Goal: Information Seeking & Learning: Learn about a topic

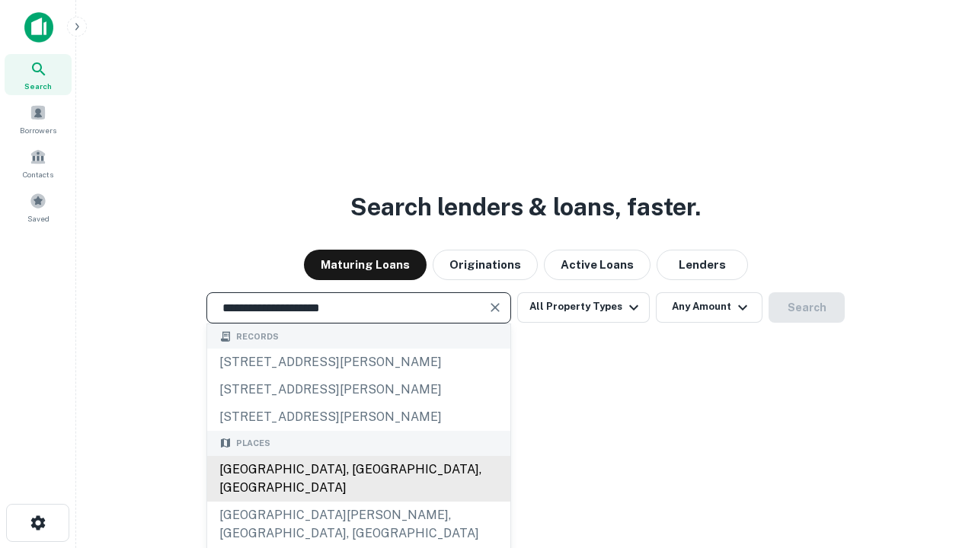
click at [358, 502] on div "[GEOGRAPHIC_DATA], [GEOGRAPHIC_DATA], [GEOGRAPHIC_DATA]" at bounding box center [358, 479] width 303 height 46
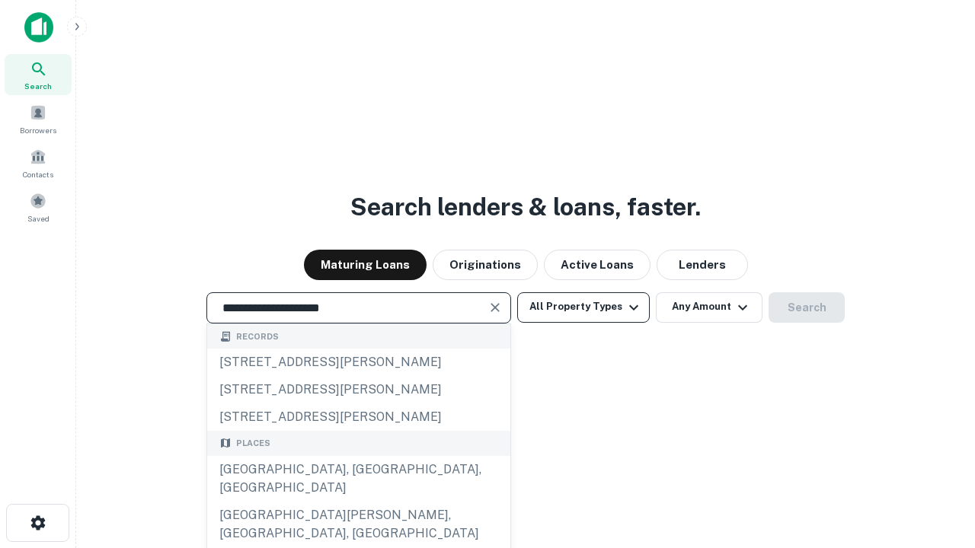
click at [584, 307] on button "All Property Types" at bounding box center [583, 308] width 133 height 30
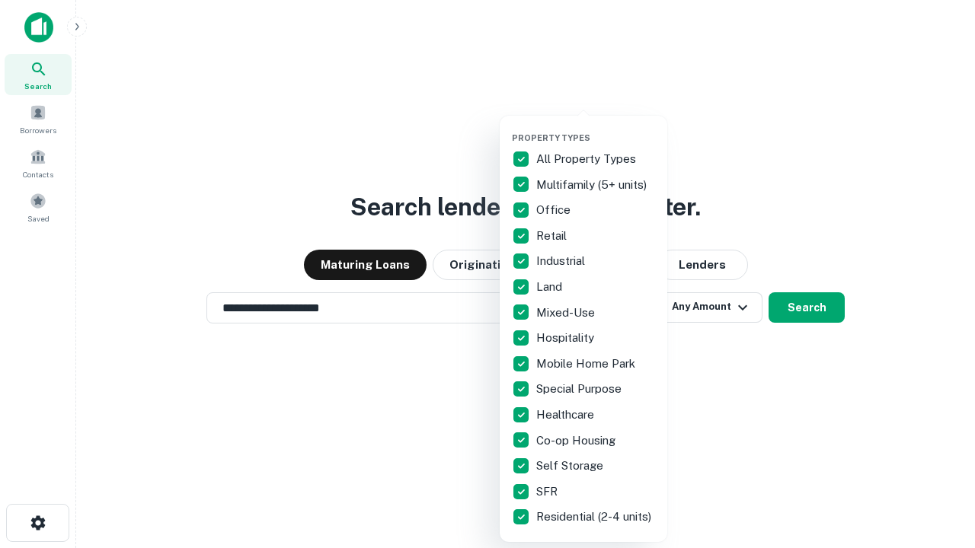
type input "**********"
click at [596, 128] on button "button" at bounding box center [596, 128] width 168 height 1
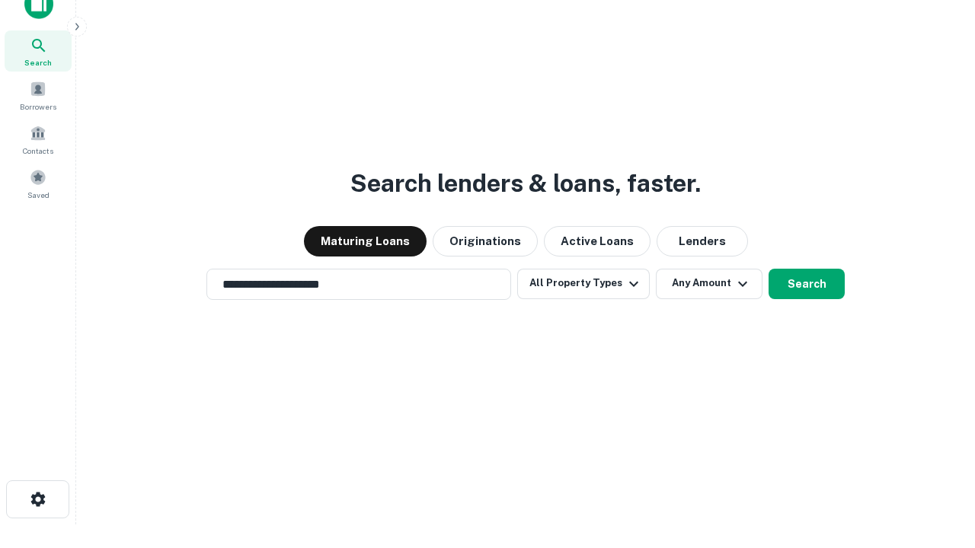
scroll to position [9, 184]
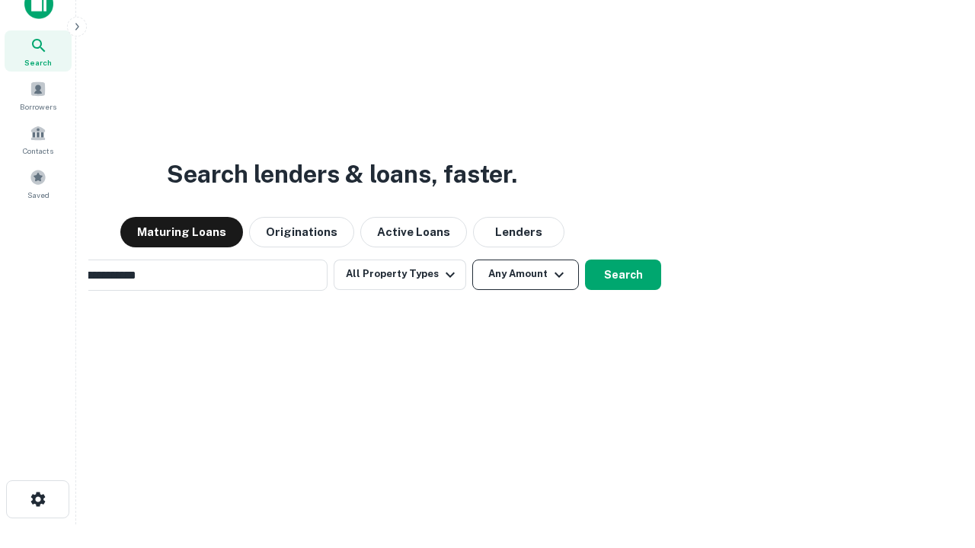
click at [472, 260] on button "Any Amount" at bounding box center [525, 275] width 107 height 30
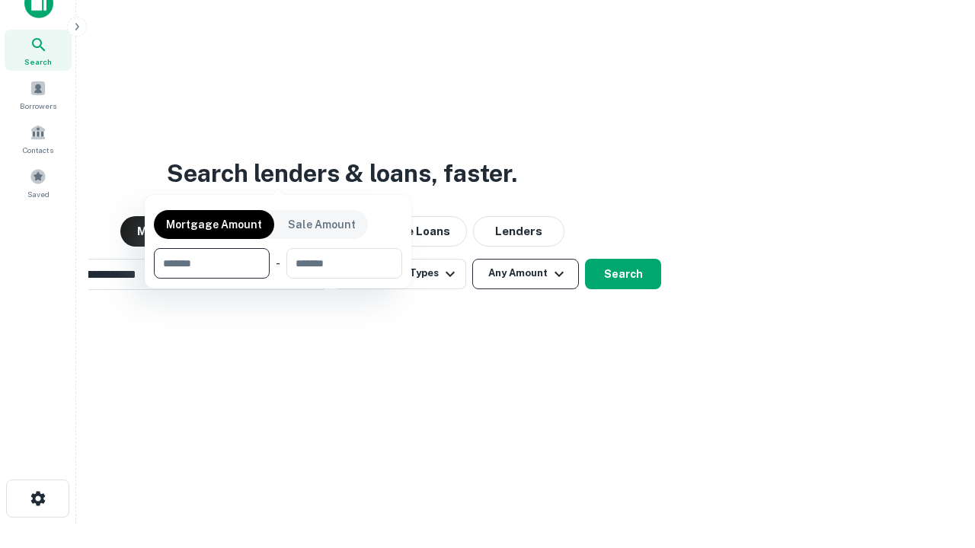
scroll to position [110, 431]
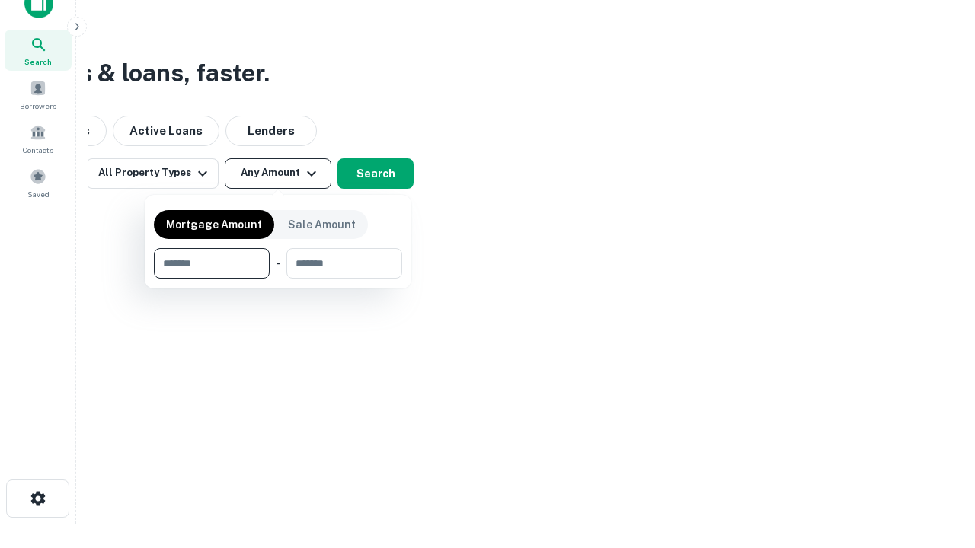
type input "*******"
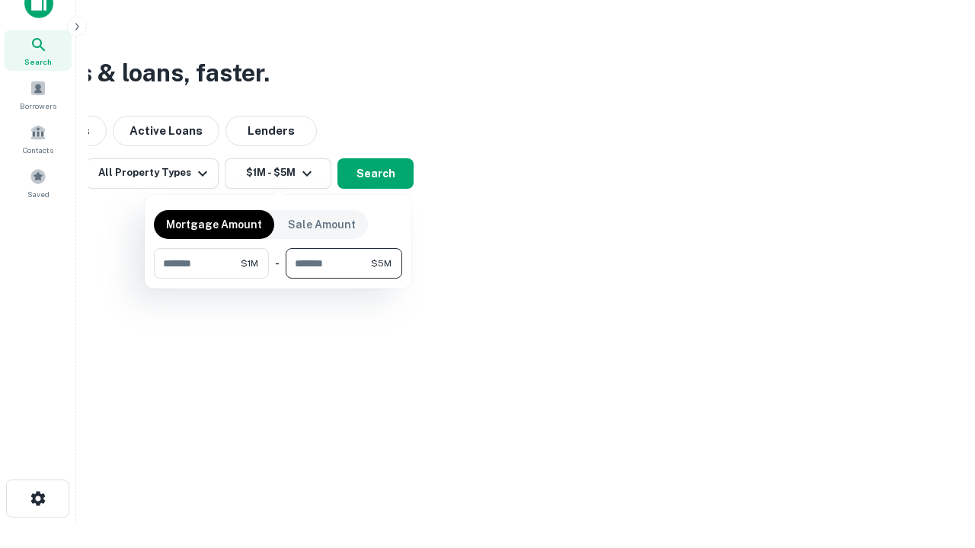
type input "*******"
click at [278, 279] on button "button" at bounding box center [278, 279] width 248 height 1
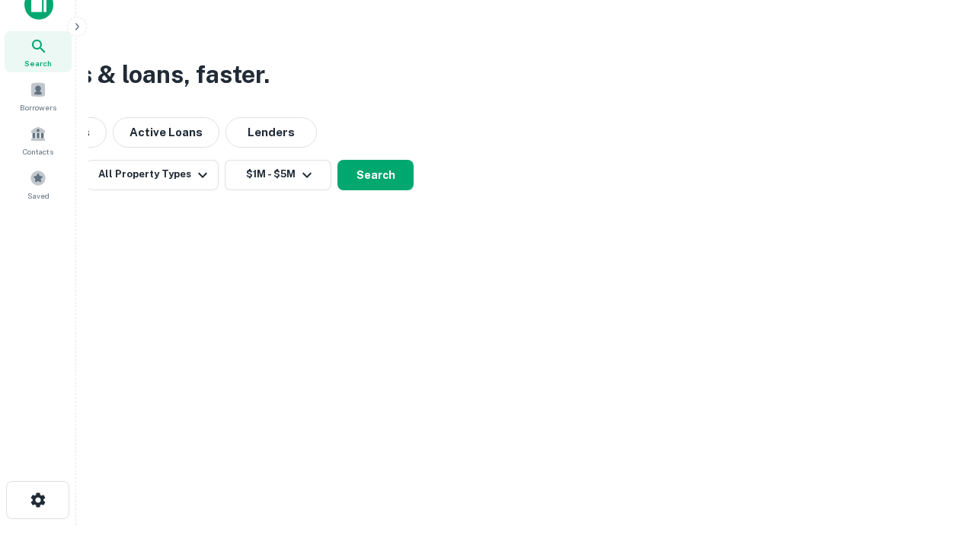
scroll to position [9, 281]
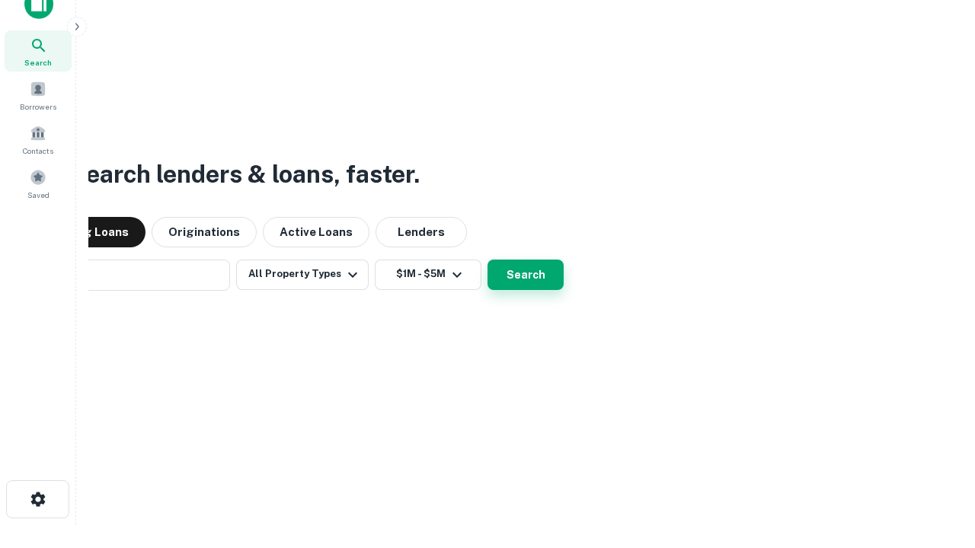
click at [488, 260] on button "Search" at bounding box center [526, 275] width 76 height 30
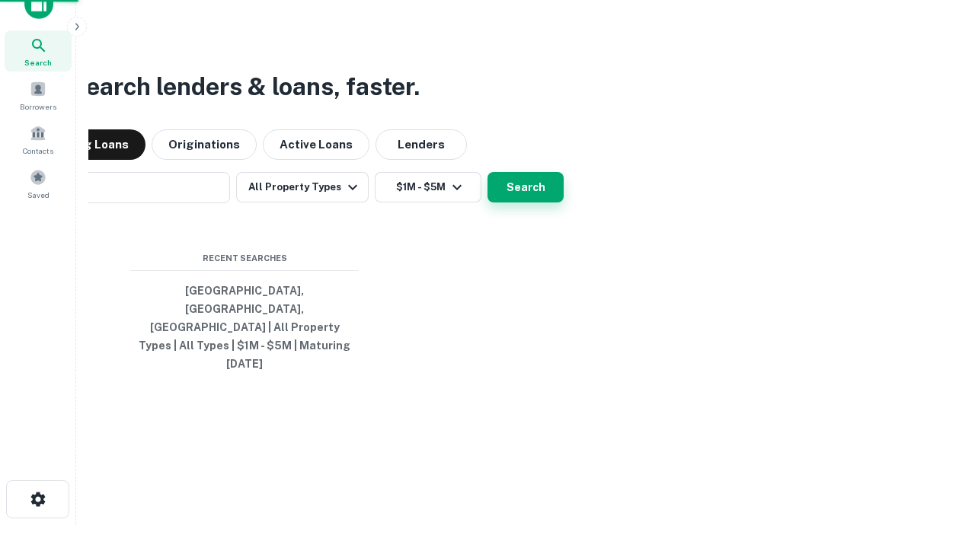
scroll to position [24, 0]
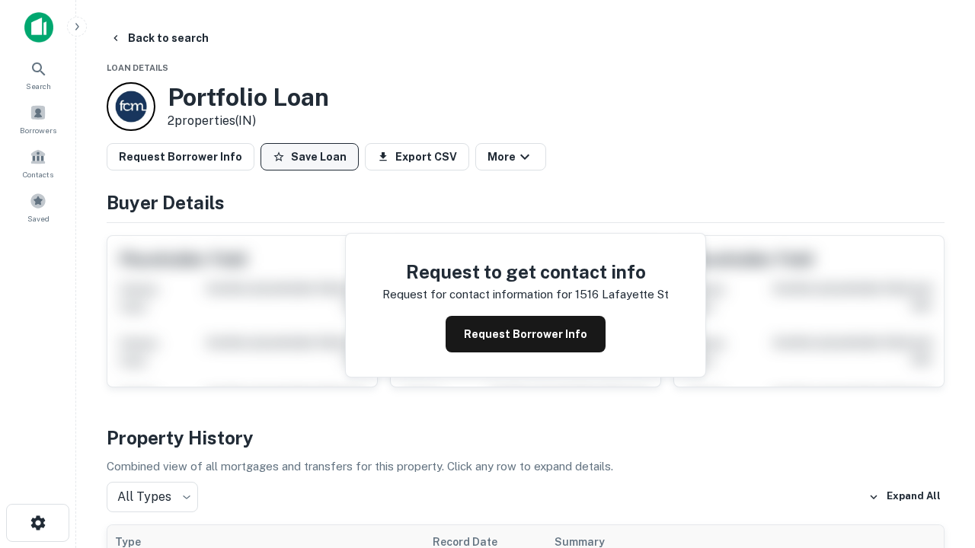
click at [309, 157] on button "Save Loan" at bounding box center [310, 156] width 98 height 27
click at [313, 157] on button "Loan Saved" at bounding box center [313, 156] width 105 height 27
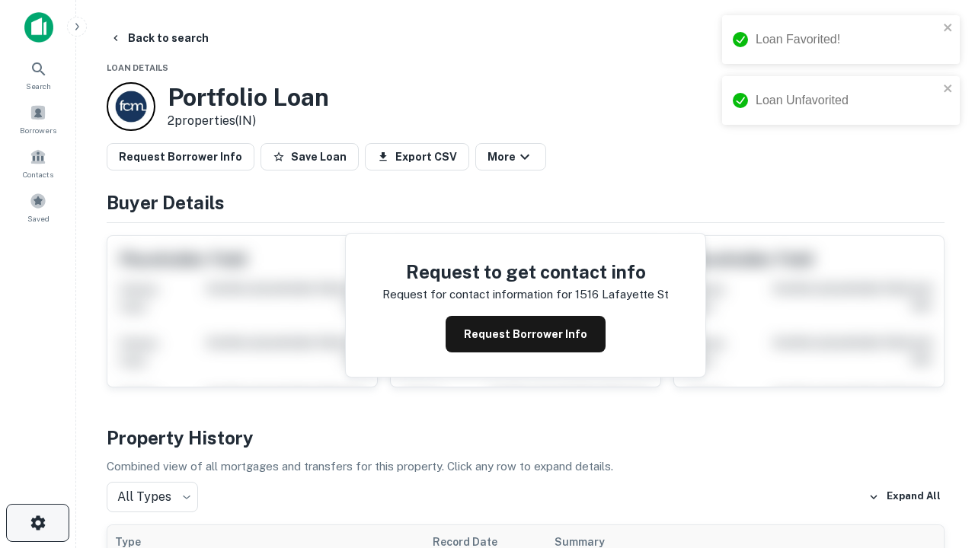
click at [37, 523] on icon "button" at bounding box center [38, 523] width 18 height 18
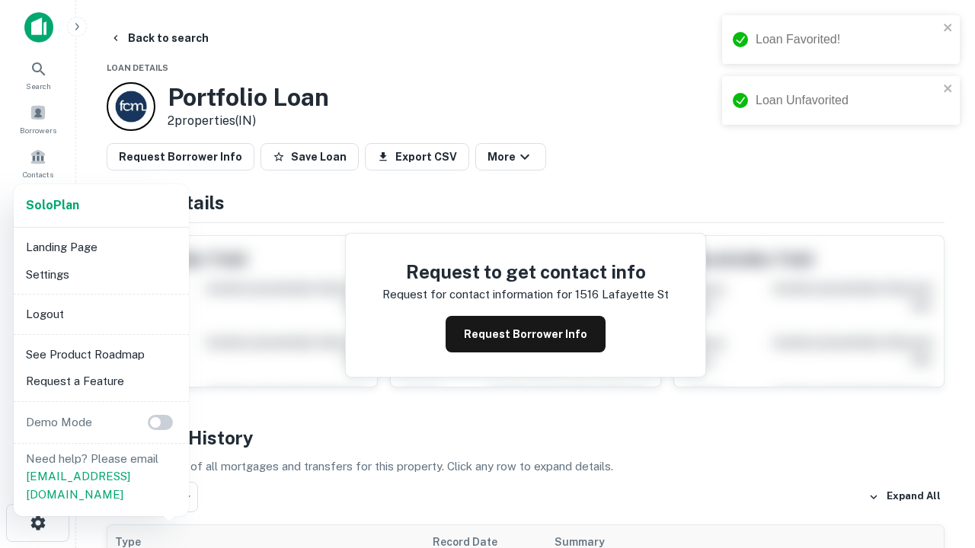
click at [101, 314] on li "Logout" at bounding box center [101, 314] width 163 height 27
